Goal: Task Accomplishment & Management: Manage account settings

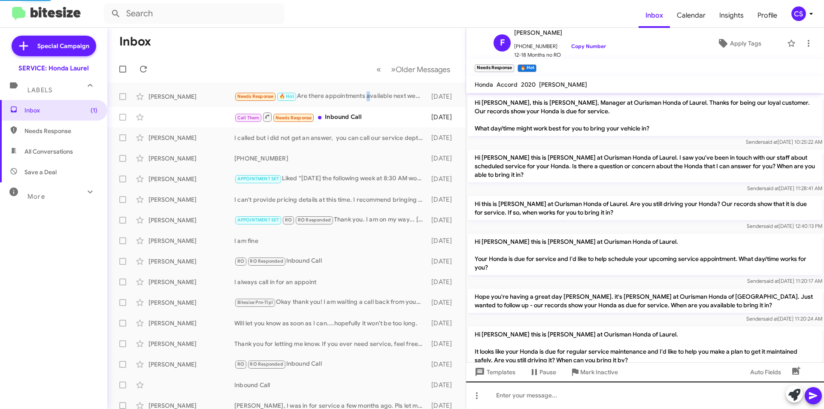
scroll to position [159, 0]
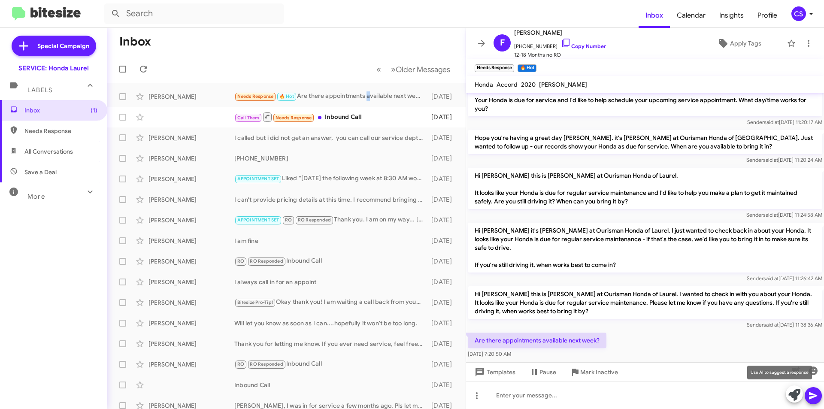
click at [796, 391] on icon at bounding box center [794, 395] width 12 height 12
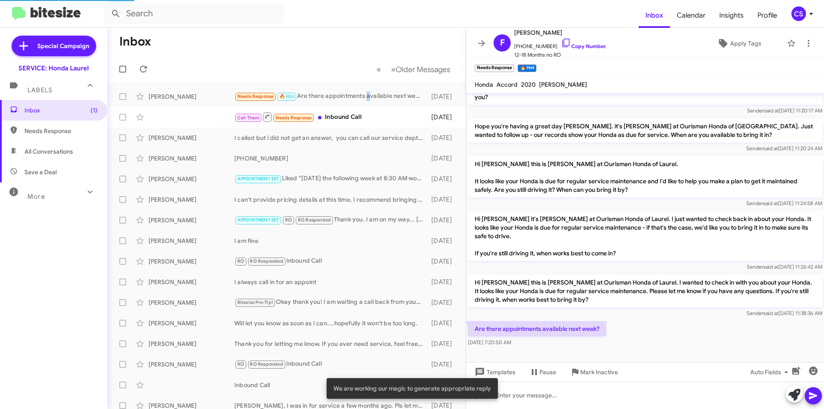
scroll to position [176, 0]
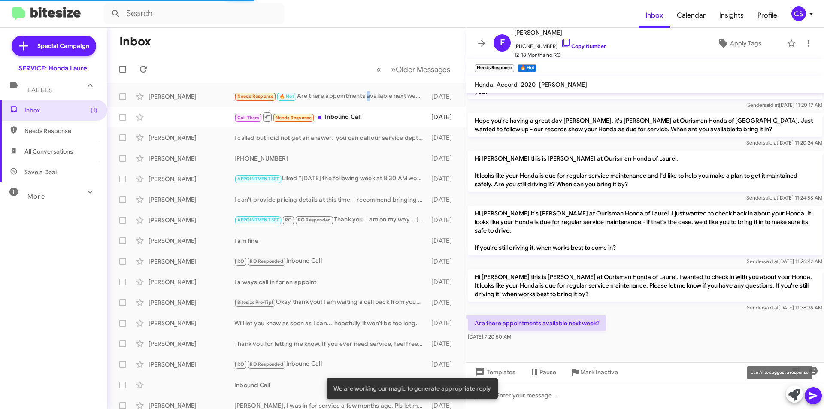
click at [793, 395] on icon at bounding box center [794, 395] width 12 height 12
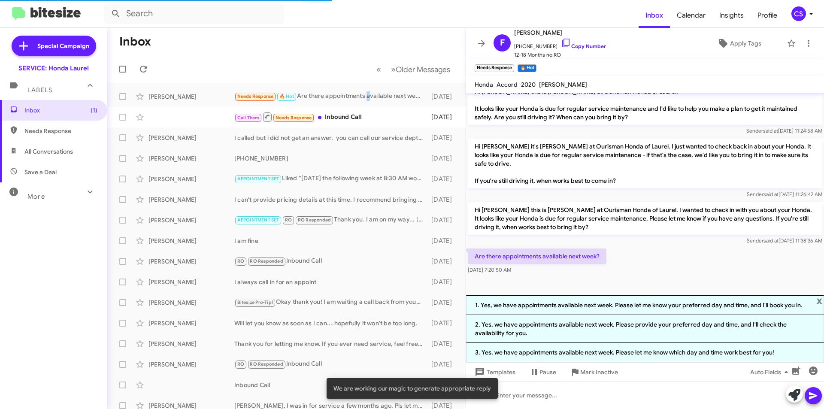
scroll to position [234, 0]
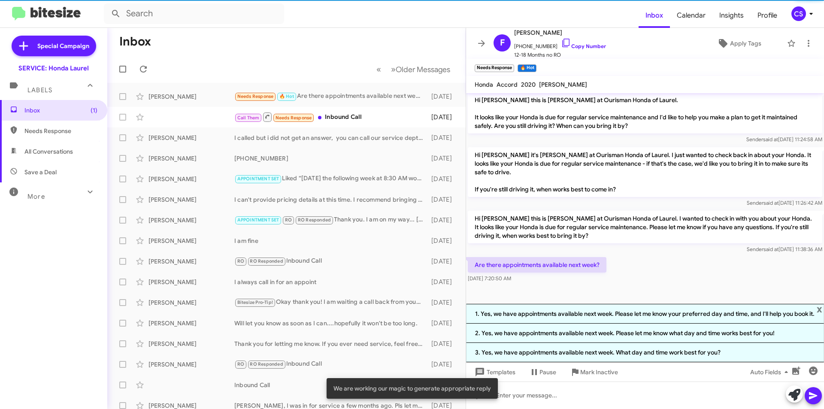
click at [636, 302] on div at bounding box center [645, 293] width 358 height 19
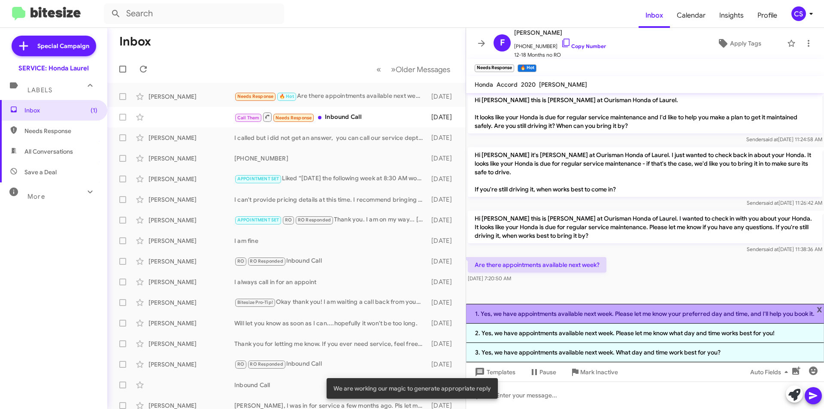
click at [632, 309] on li "1. Yes, we have appointments available next week. Please let me know your prefe…" at bounding box center [645, 314] width 358 height 20
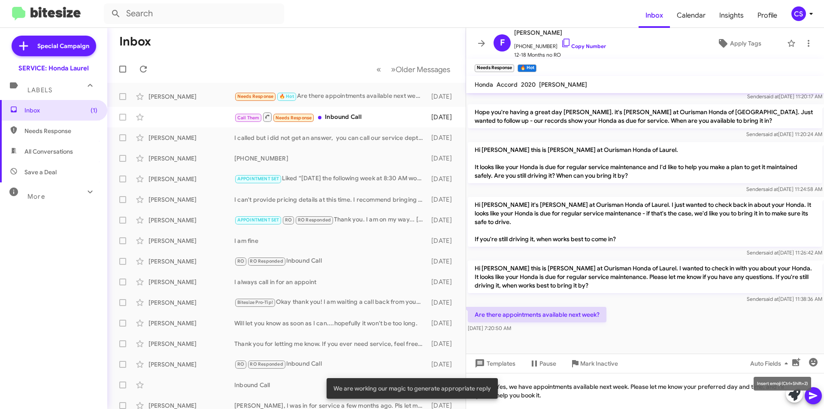
click at [812, 394] on mat-tooltip-component "Insert emoji (Ctrl+Shift+2)" at bounding box center [782, 384] width 70 height 26
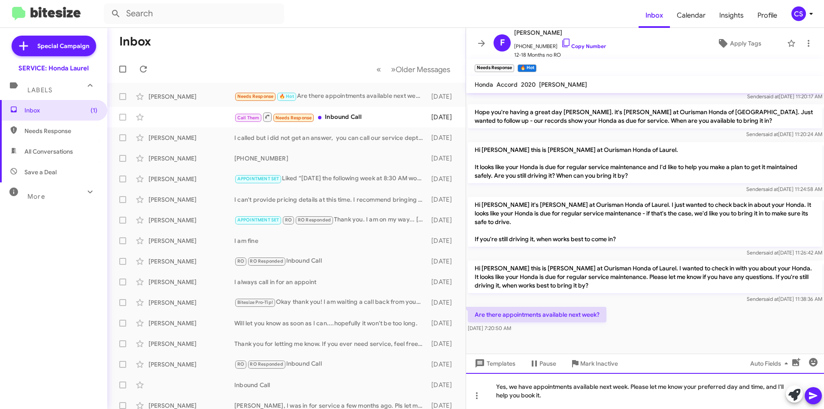
click at [611, 387] on div "Yes, we have appointments available next week. Please let me know your preferre…" at bounding box center [645, 391] width 358 height 36
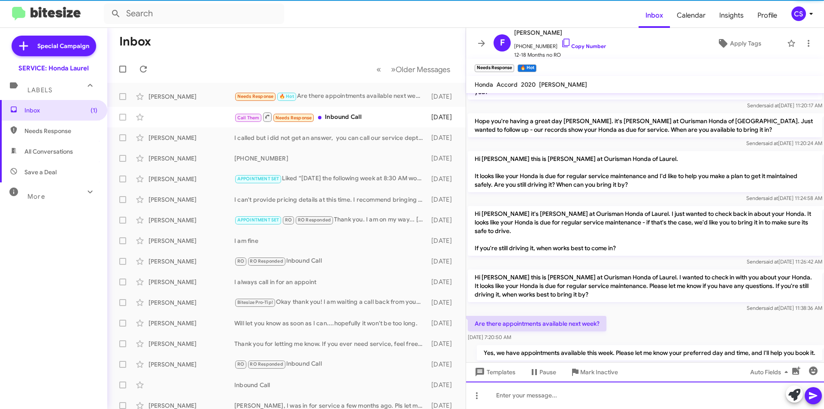
scroll to position [207, 0]
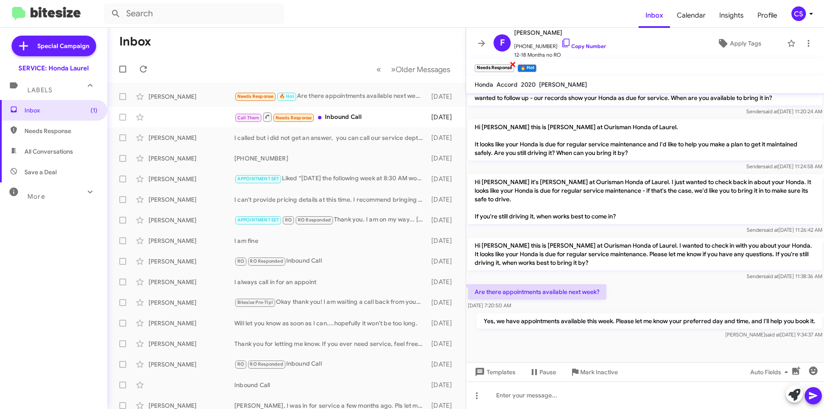
click at [512, 64] on span "×" at bounding box center [512, 64] width 7 height 10
click at [490, 63] on span "×" at bounding box center [491, 64] width 7 height 10
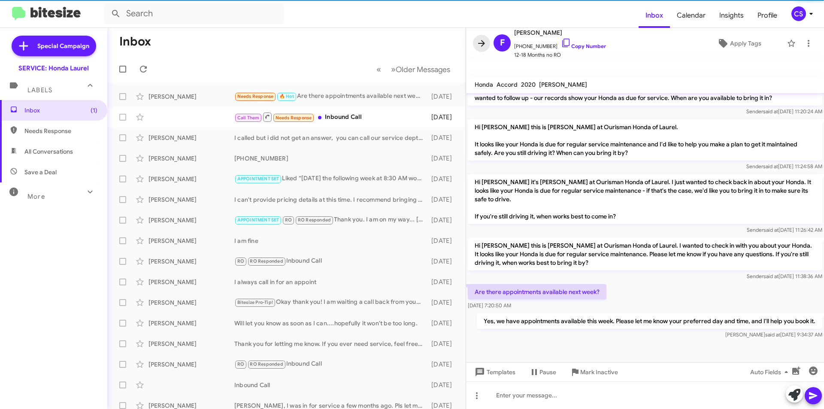
click at [478, 42] on icon at bounding box center [481, 43] width 10 height 10
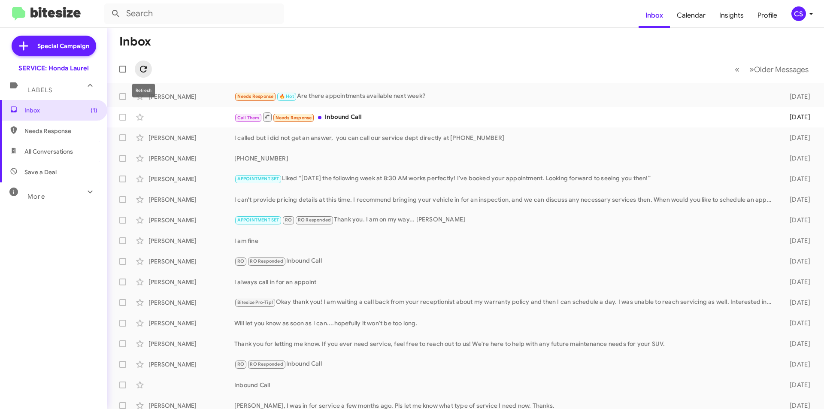
click at [145, 73] on button at bounding box center [143, 68] width 17 height 17
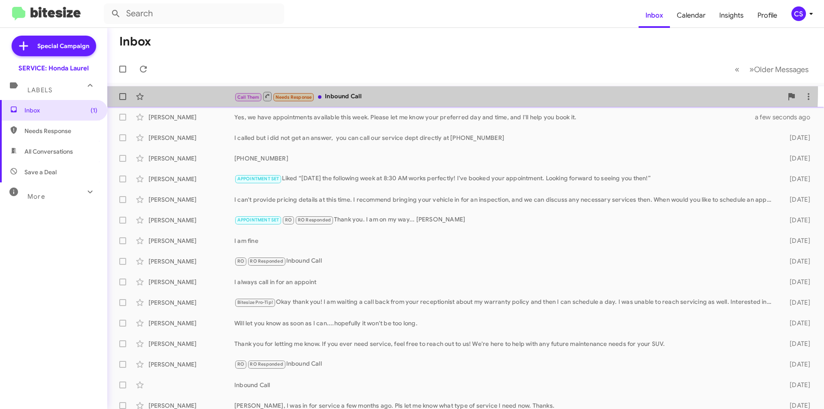
click at [368, 89] on div "Call Them Needs Response Inbound Call [DATE]" at bounding box center [465, 96] width 703 height 17
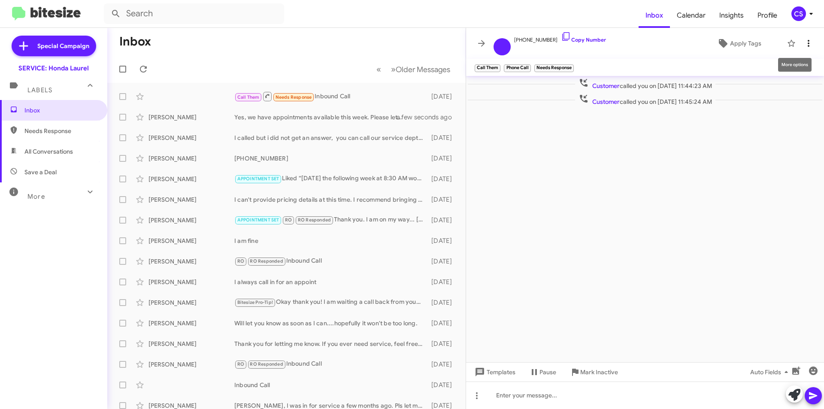
click at [808, 36] on button at bounding box center [808, 43] width 17 height 17
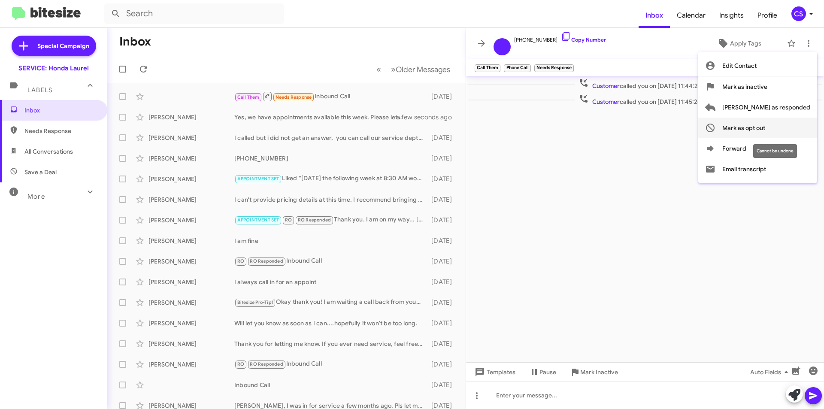
drag, startPoint x: 776, startPoint y: 125, endPoint x: 724, endPoint y: 111, distance: 53.8
click at [765, 125] on span "Mark as opt out" at bounding box center [743, 128] width 43 height 21
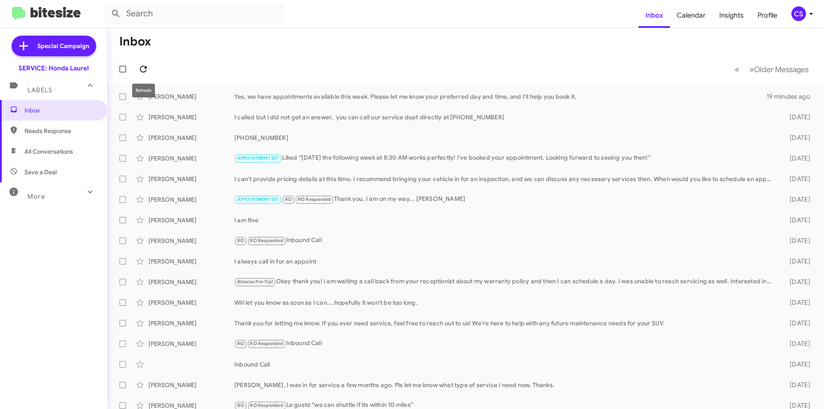
click at [144, 70] on icon at bounding box center [143, 69] width 10 height 10
